Goal: Navigation & Orientation: Understand site structure

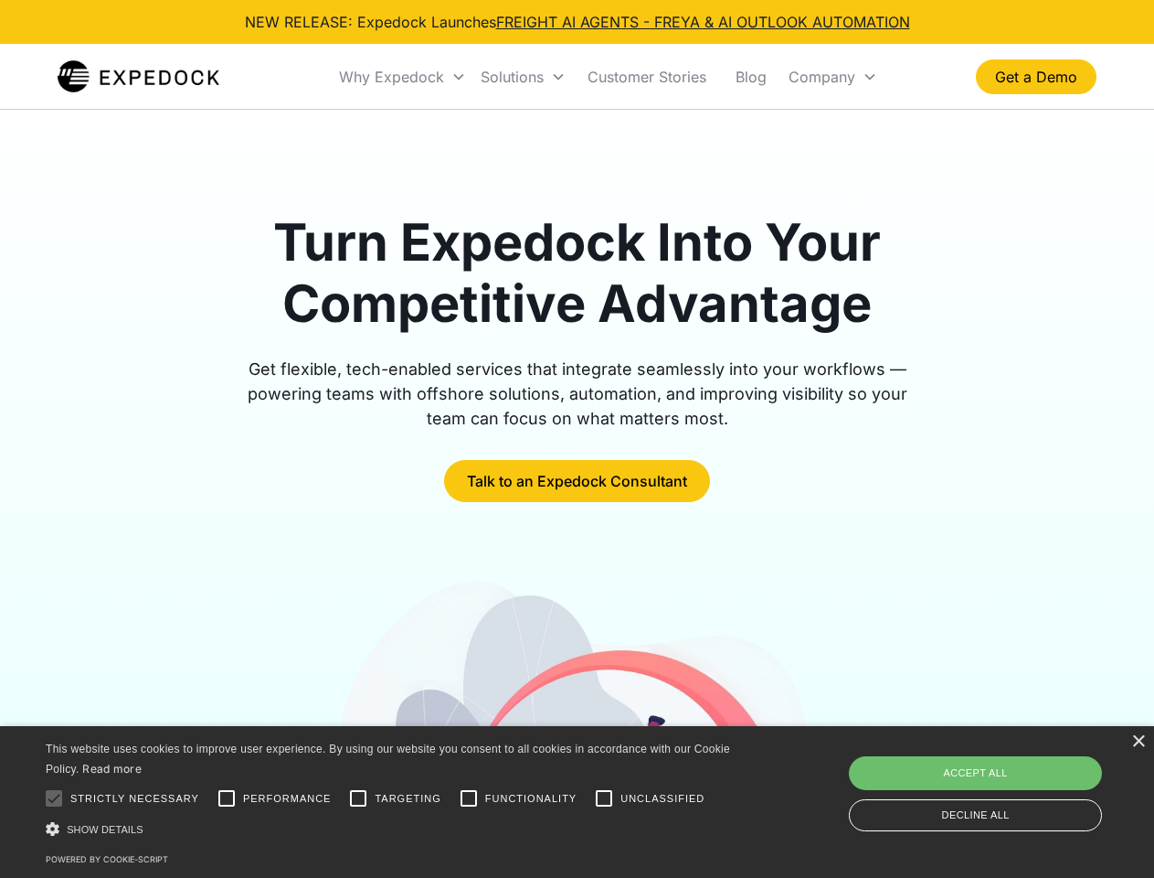
click at [403, 77] on div "Why Expedock" at bounding box center [391, 77] width 105 height 18
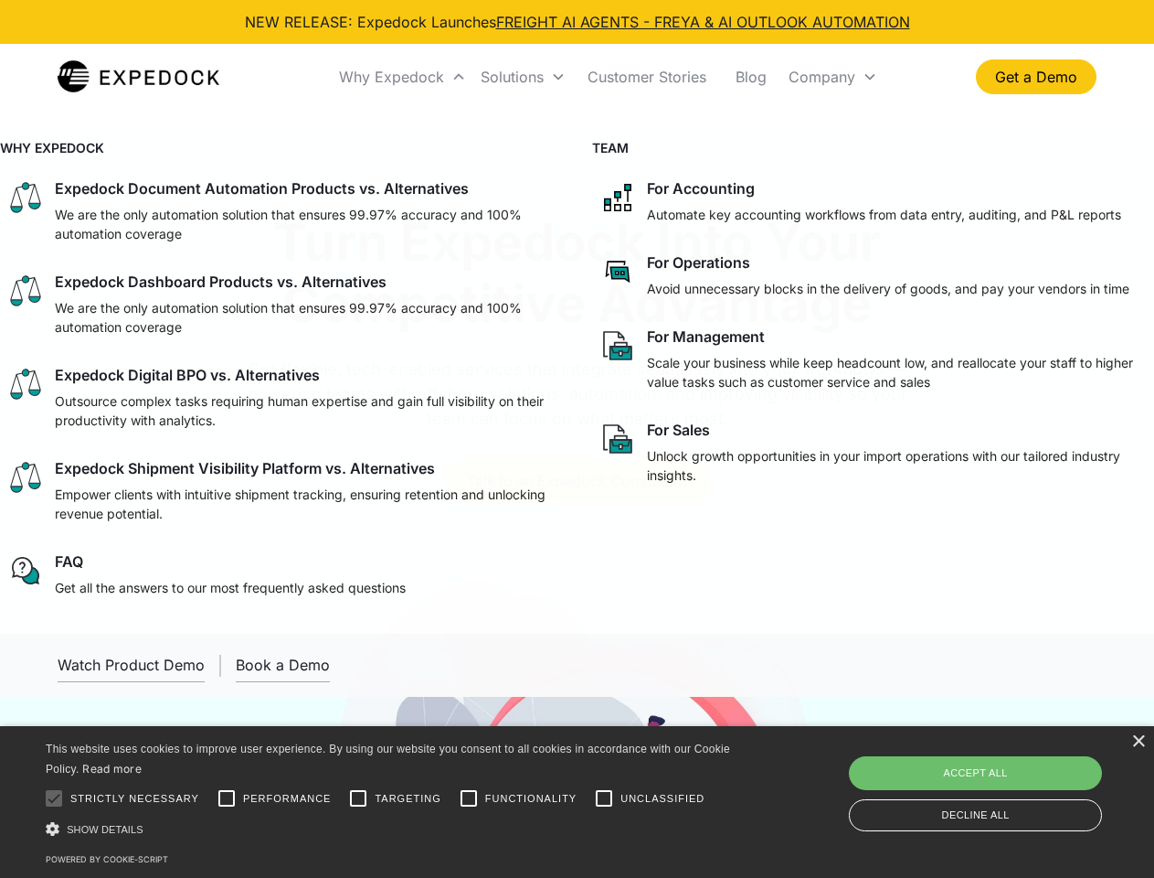
click at [523, 77] on div "Solutions" at bounding box center [512, 77] width 63 height 18
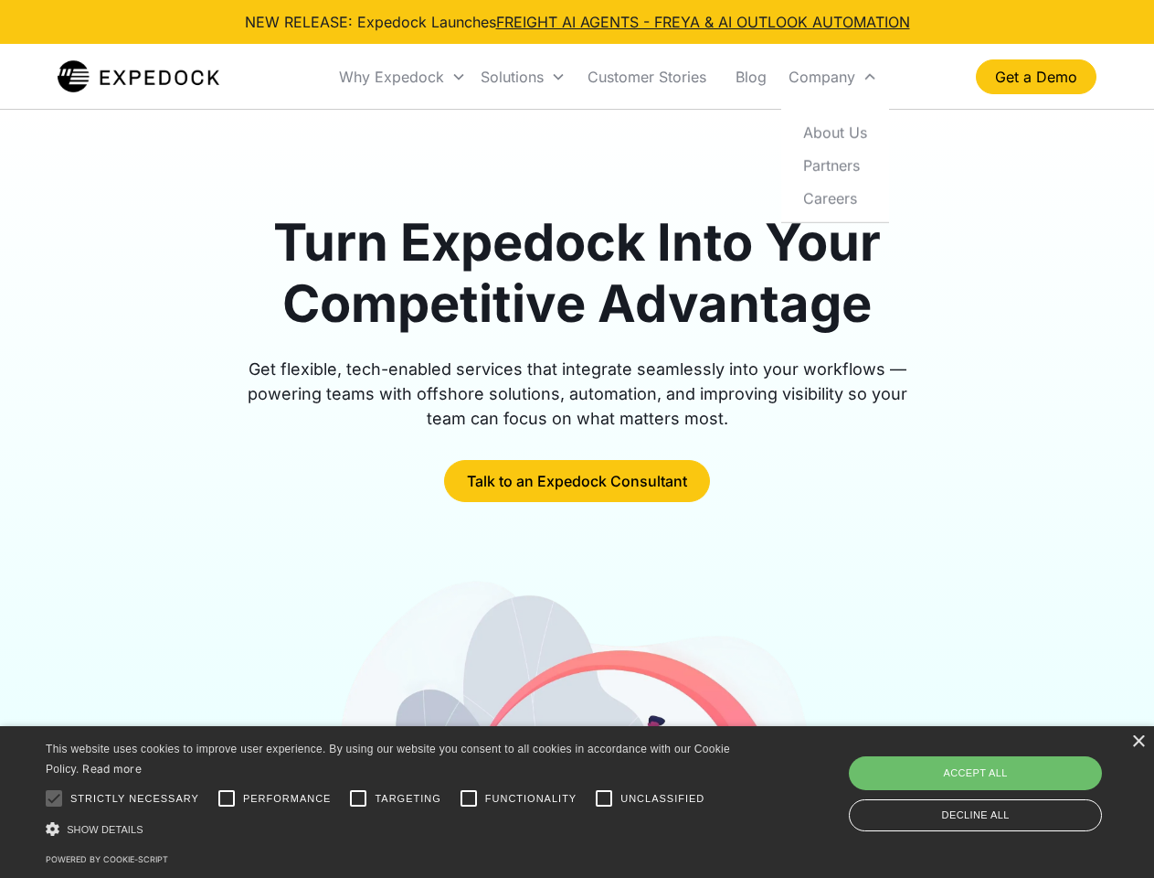
click at [833, 77] on div "Company" at bounding box center [822, 77] width 67 height 18
click at [54, 798] on div at bounding box center [54, 798] width 37 height 37
click at [227, 798] on input "Performance" at bounding box center [226, 798] width 37 height 37
checkbox input "true"
click at [358, 798] on input "Targeting" at bounding box center [358, 798] width 37 height 37
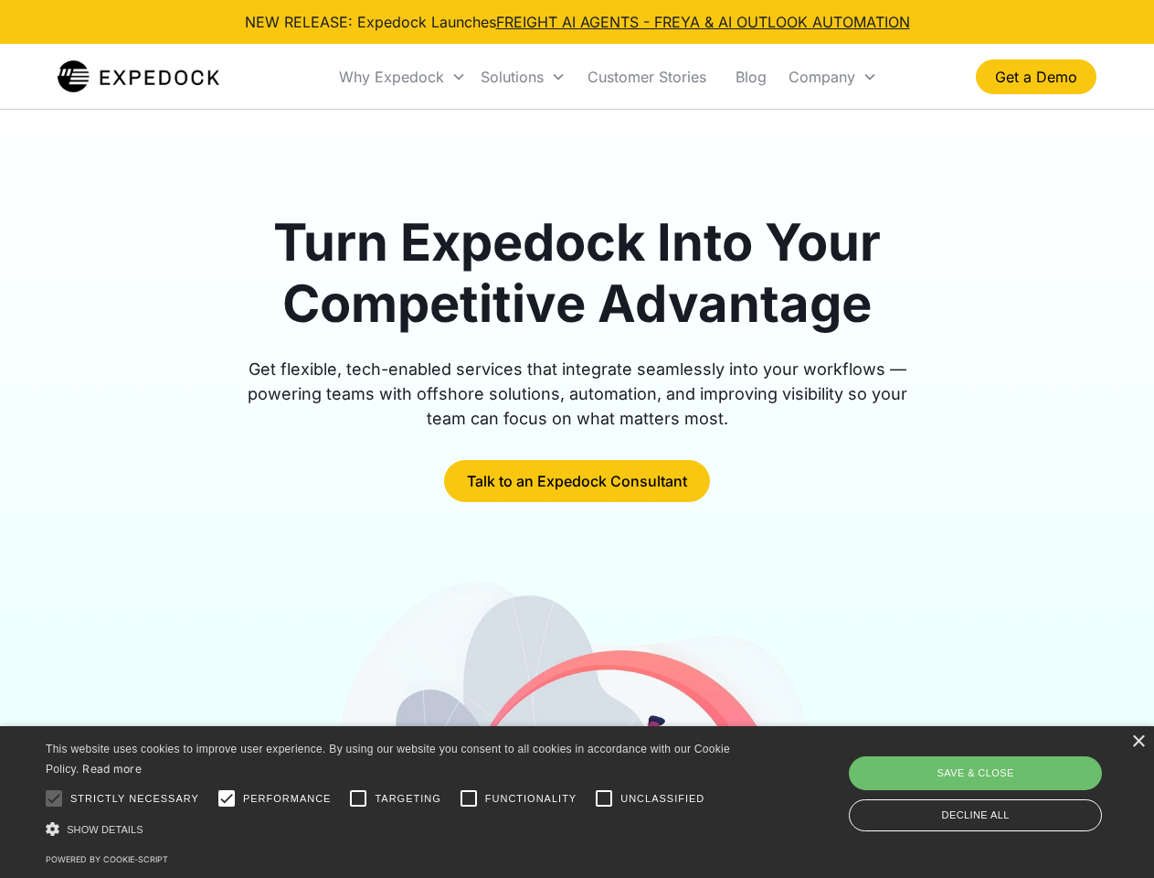
checkbox input "true"
click at [469, 798] on input "Functionality" at bounding box center [469, 798] width 37 height 37
checkbox input "true"
click at [604, 798] on input "Unclassified" at bounding box center [604, 798] width 37 height 37
checkbox input "true"
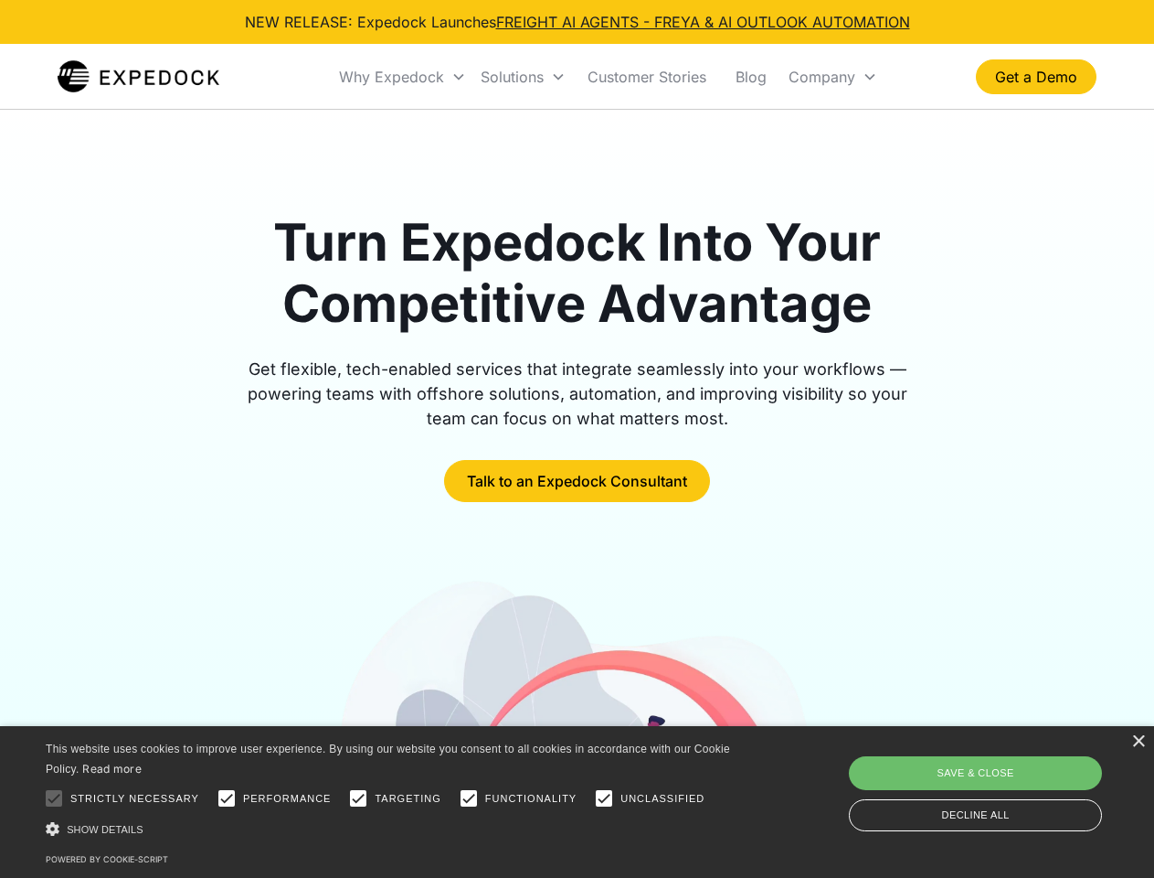
click at [391, 828] on div "Show details Hide details" at bounding box center [391, 828] width 691 height 19
